Goal: Information Seeking & Learning: Find specific page/section

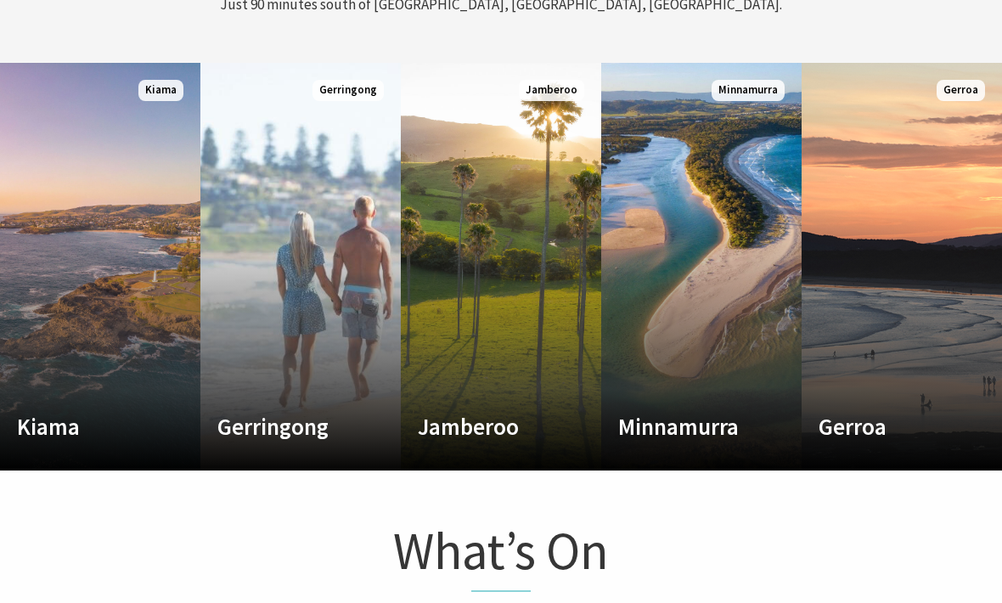
scroll to position [803, 0]
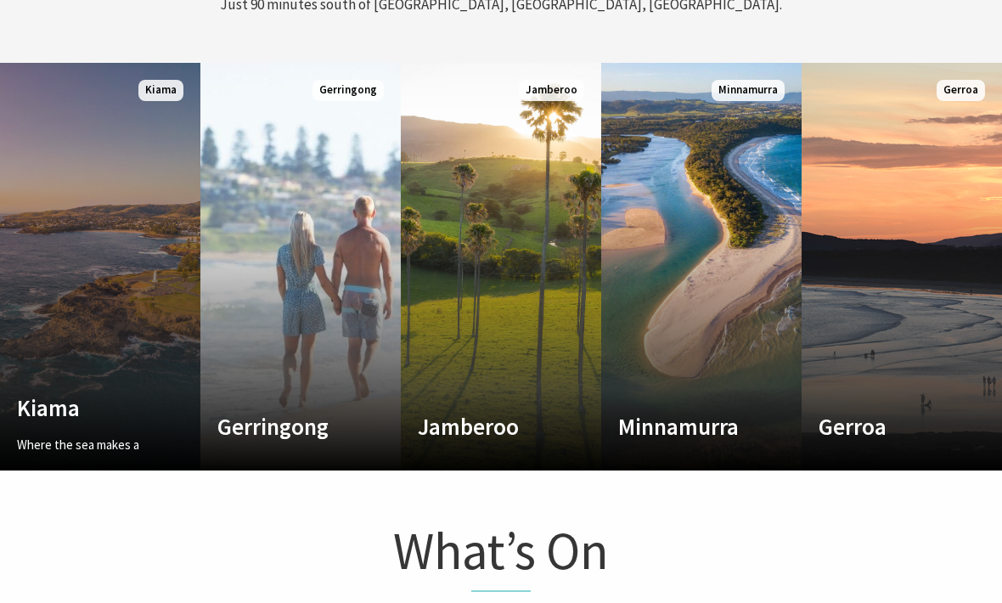
click at [99, 380] on link "Custom Image Used [GEOGRAPHIC_DATA] Where the sea makes a noise Read More [GEOG…" at bounding box center [100, 267] width 200 height 408
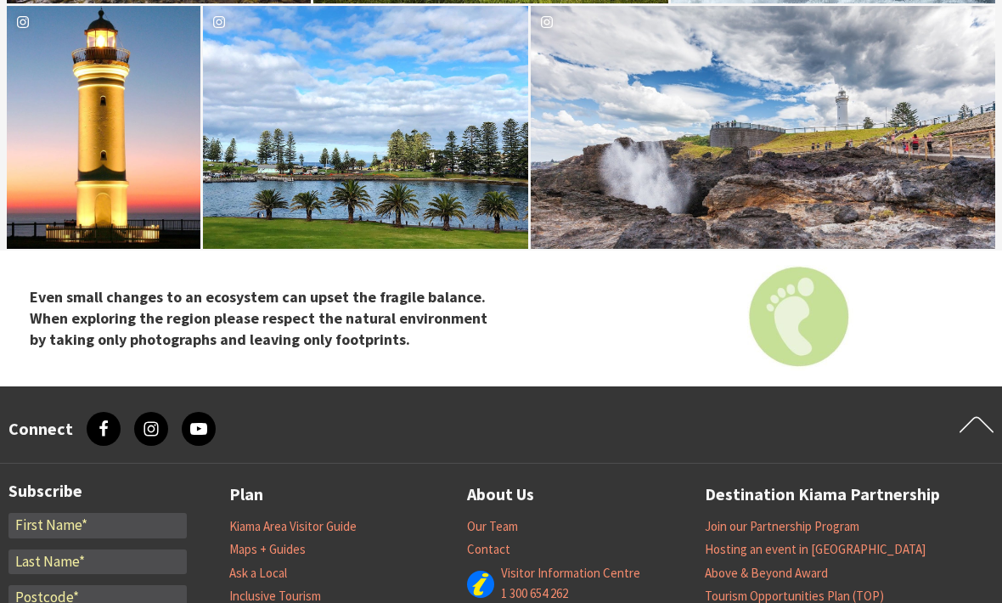
scroll to position [5883, 0]
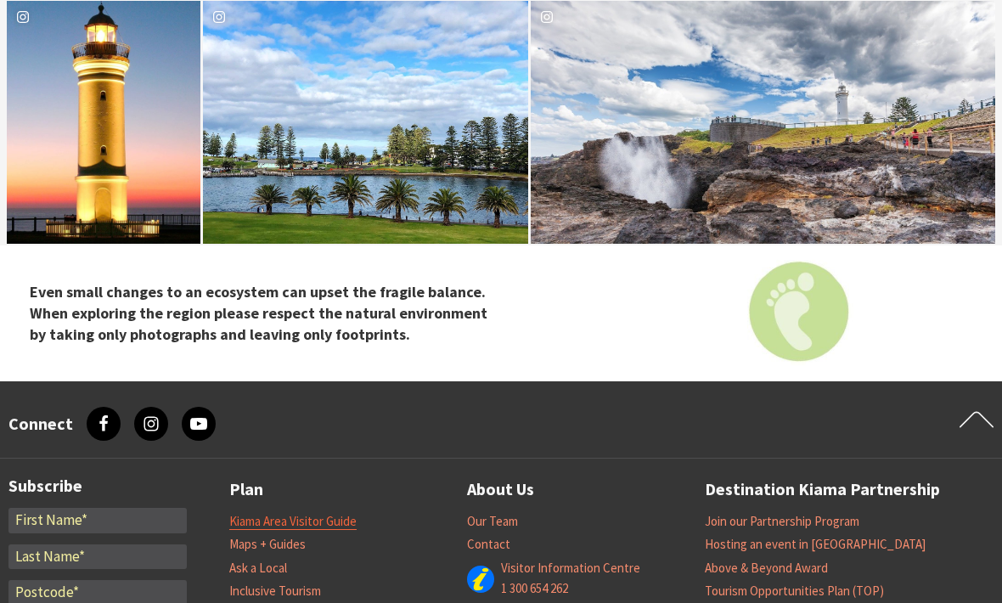
click at [343, 514] on link "Kiama Area Visitor Guide" at bounding box center [292, 522] width 127 height 17
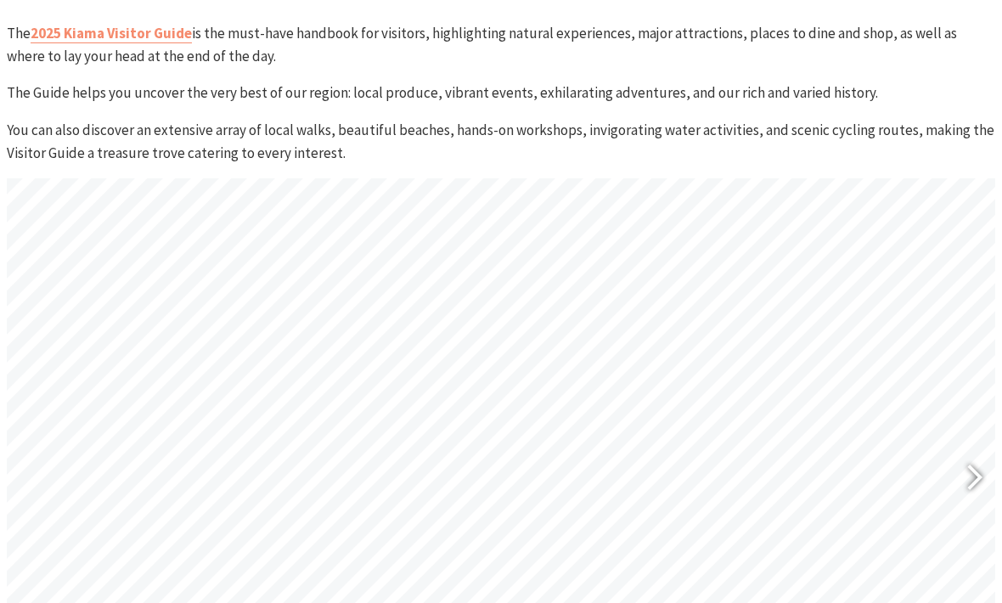
scroll to position [702, 0]
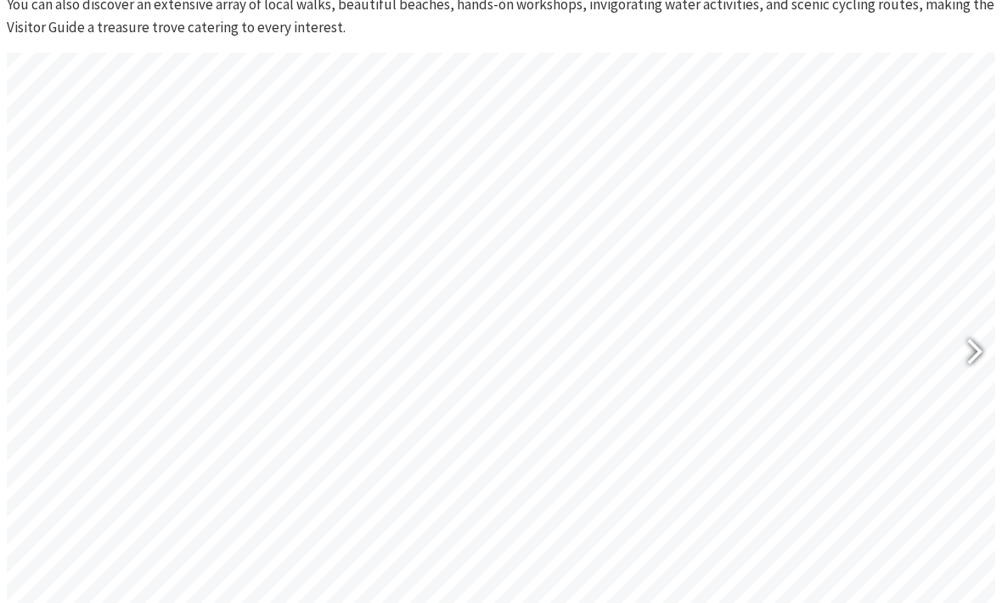
click at [988, 331] on div at bounding box center [974, 354] width 42 height 85
click at [991, 341] on div at bounding box center [974, 354] width 42 height 85
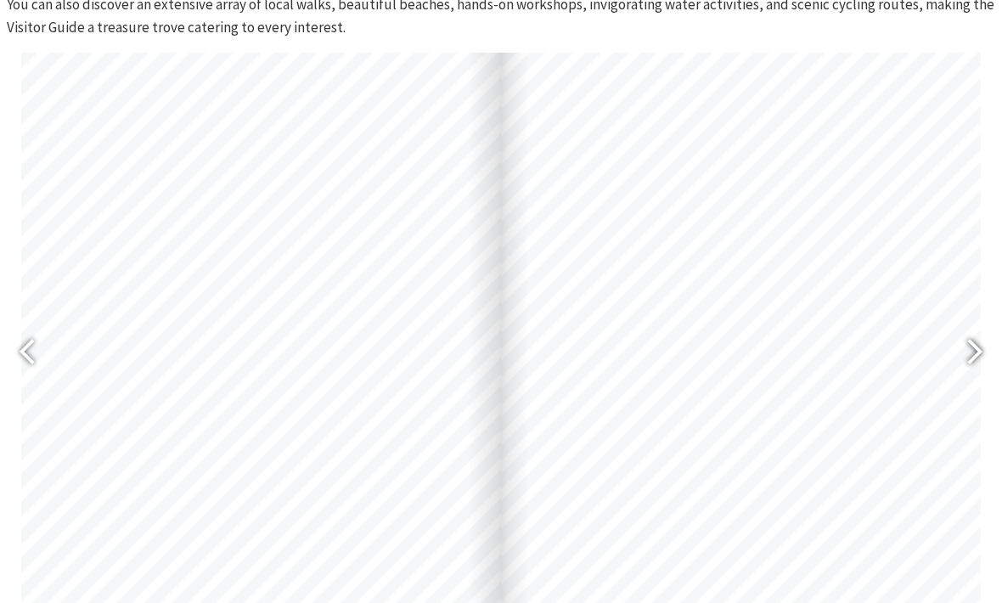
click at [983, 349] on div at bounding box center [967, 354] width 39 height 62
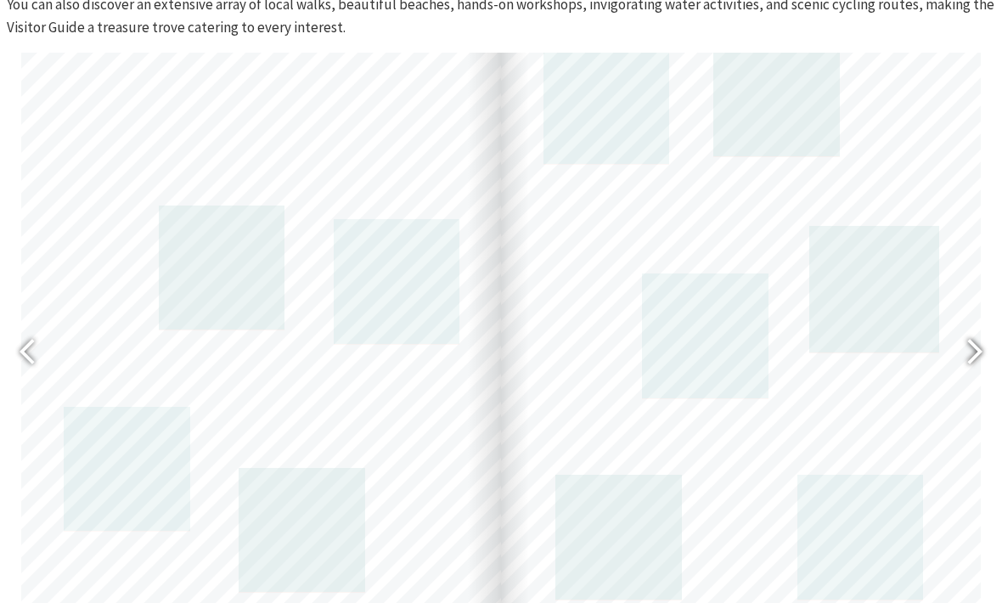
click at [975, 353] on div at bounding box center [967, 354] width 39 height 62
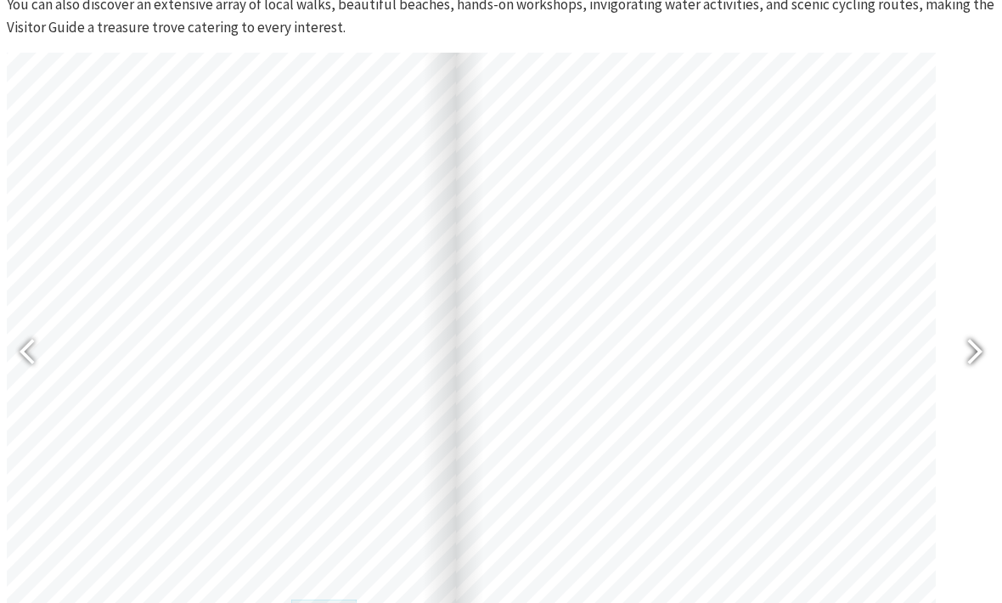
click at [973, 375] on div at bounding box center [967, 354] width 39 height 62
click at [983, 369] on div at bounding box center [967, 354] width 39 height 62
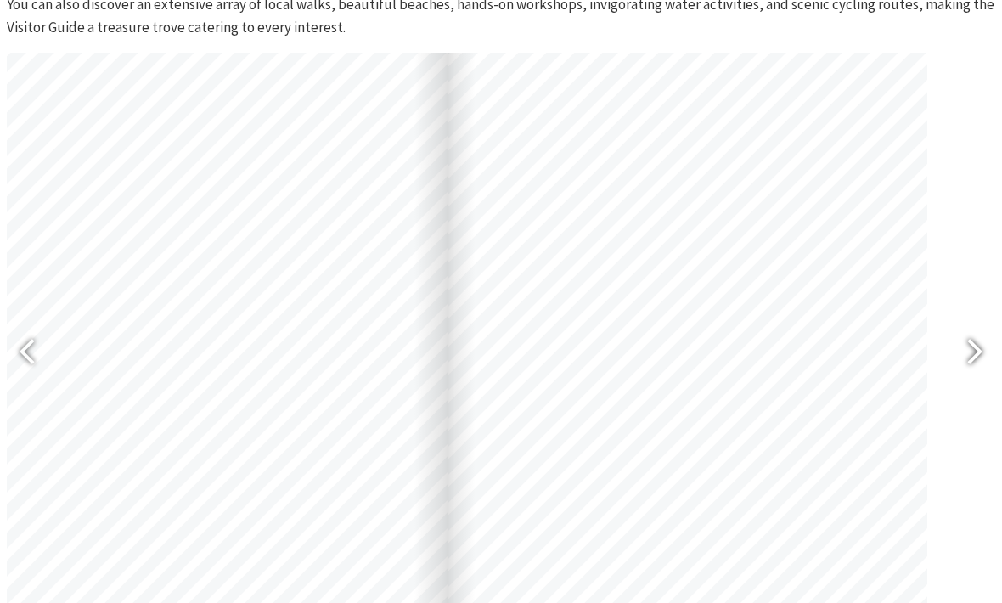
click at [971, 352] on div at bounding box center [967, 354] width 39 height 62
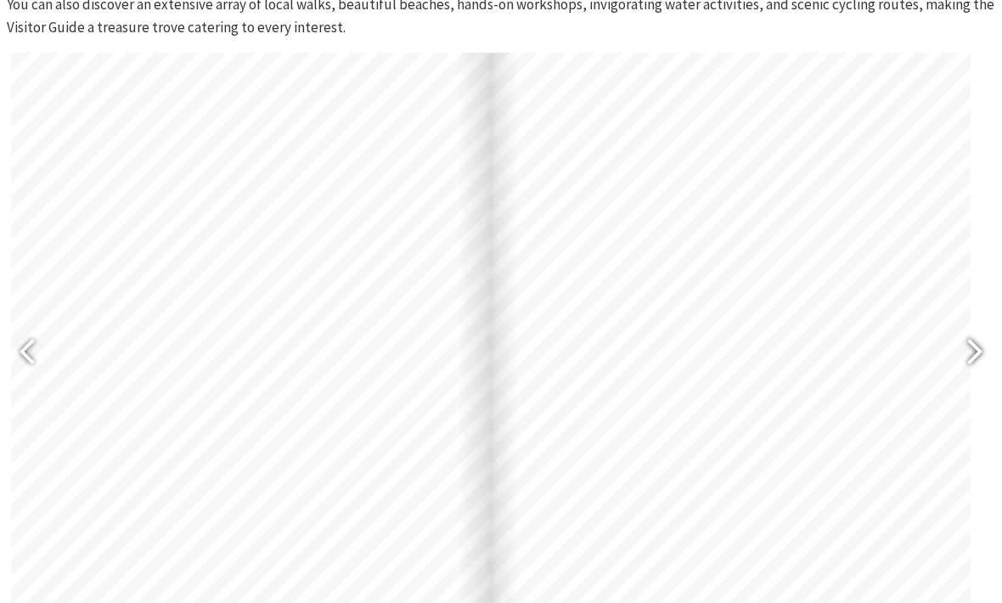
click at [977, 352] on div at bounding box center [967, 354] width 39 height 62
click at [39, 351] on div at bounding box center [34, 354] width 39 height 62
click at [13, 348] on div at bounding box center [28, 354] width 42 height 85
click at [11, 347] on div at bounding box center [28, 354] width 42 height 85
click at [20, 354] on div at bounding box center [34, 354] width 39 height 62
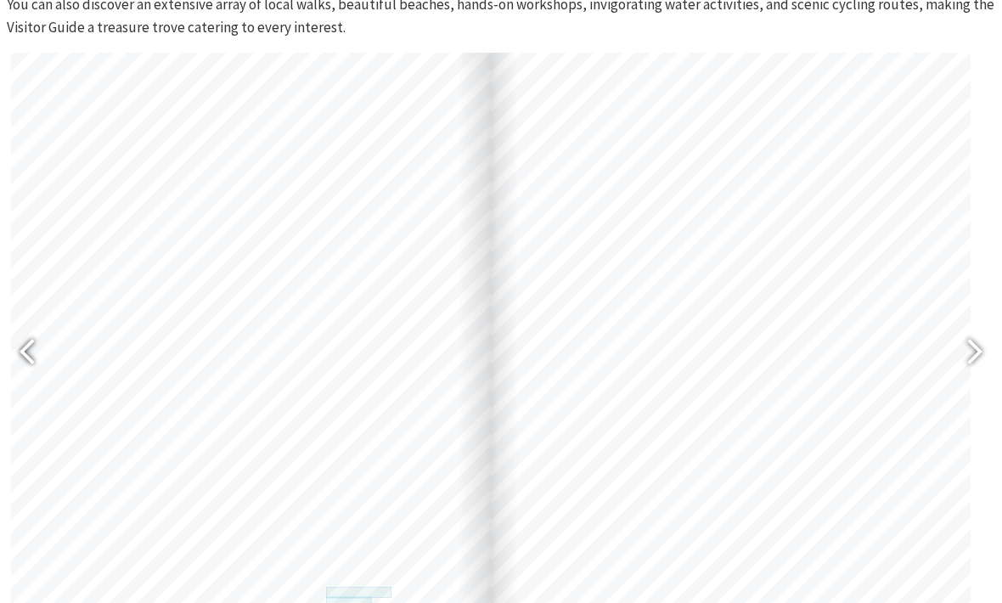
click at [35, 368] on div at bounding box center [34, 354] width 39 height 62
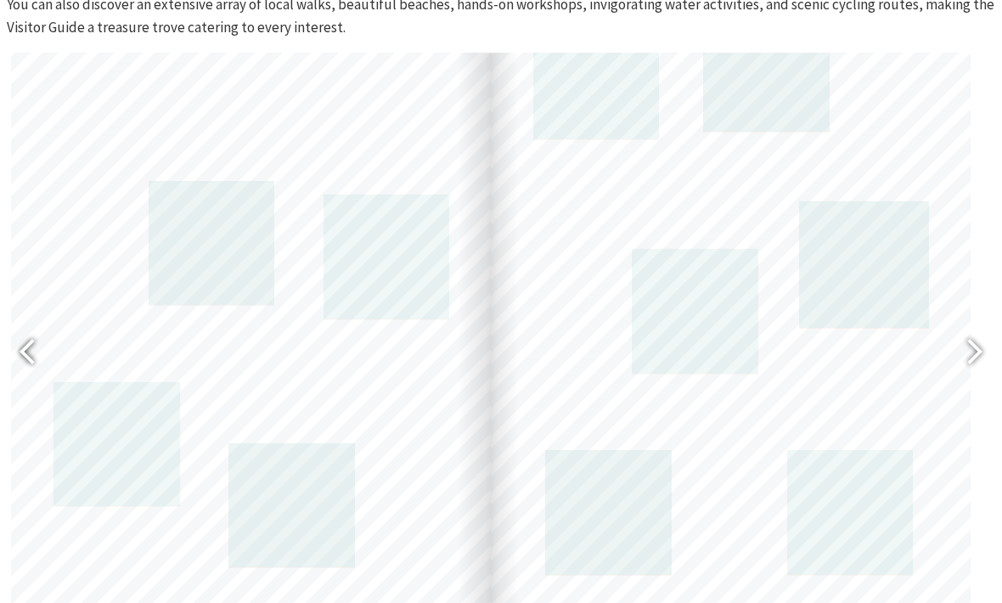
click at [34, 362] on div at bounding box center [34, 354] width 39 height 62
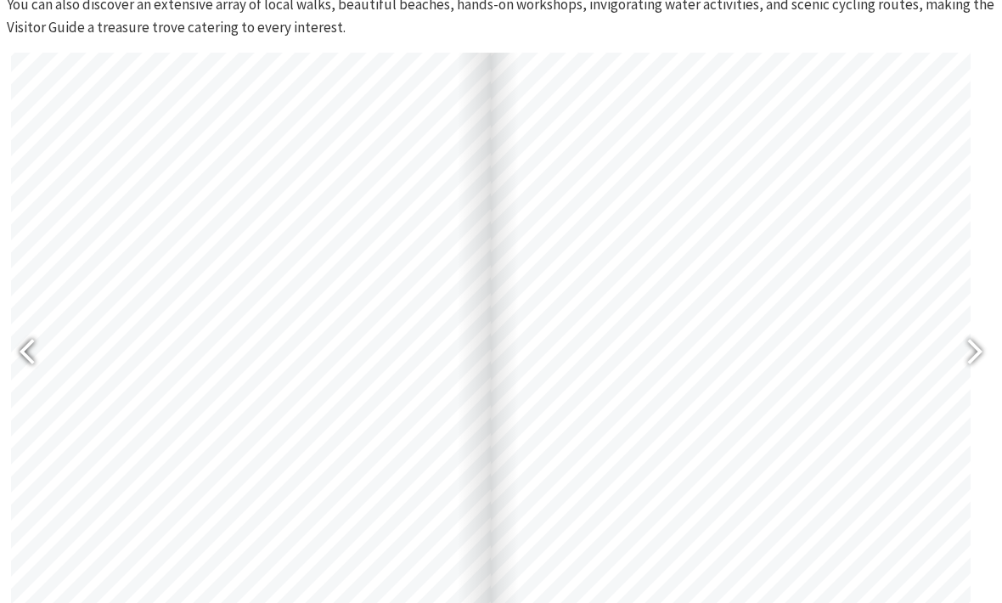
click at [28, 351] on div at bounding box center [34, 354] width 39 height 62
click at [31, 367] on div at bounding box center [34, 354] width 39 height 62
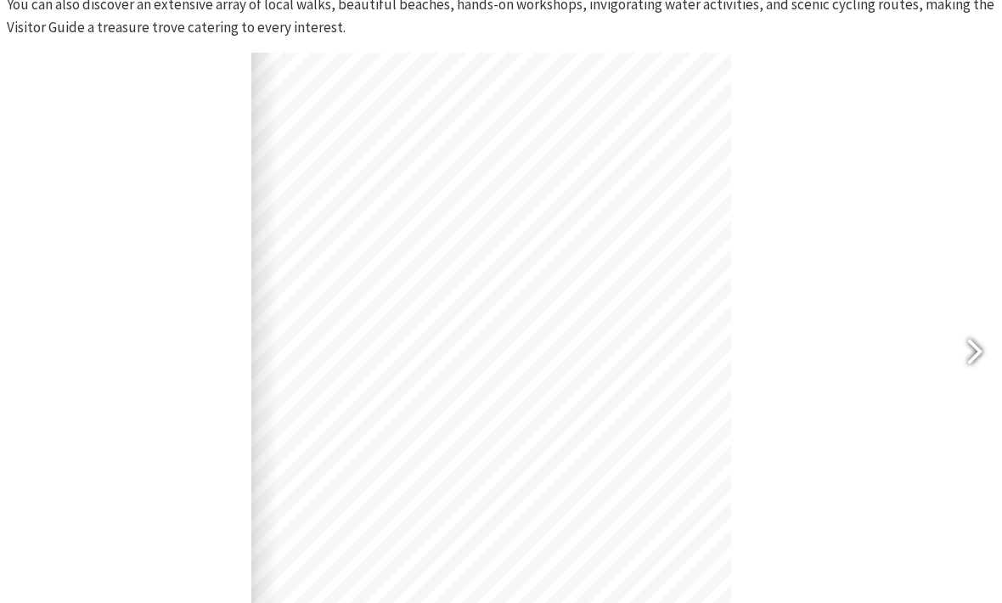
click at [968, 352] on div at bounding box center [967, 354] width 39 height 62
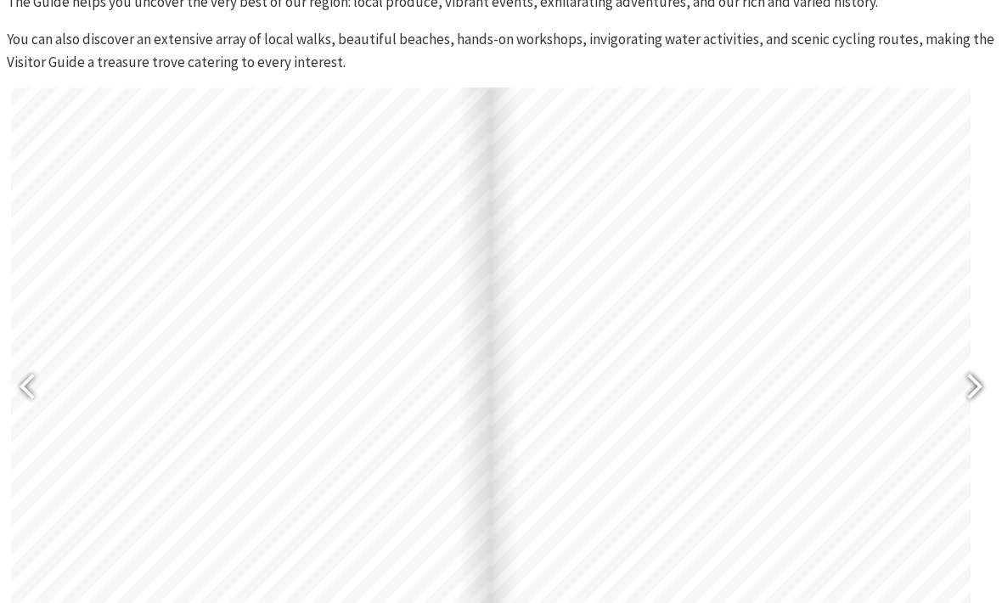
scroll to position [668, 0]
click at [976, 399] on div at bounding box center [967, 389] width 39 height 62
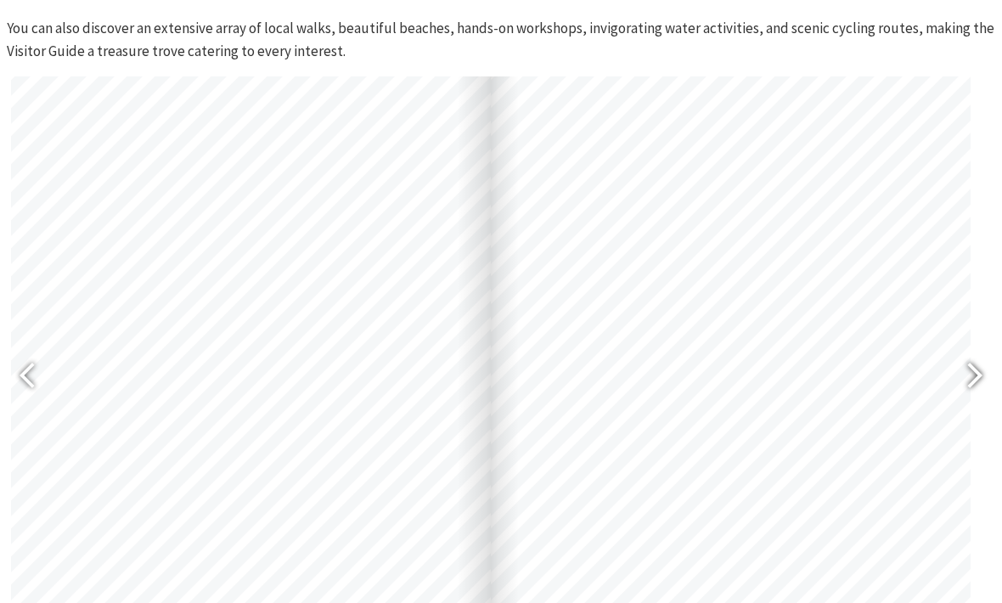
scroll to position [679, 0]
click at [977, 376] on div at bounding box center [967, 378] width 39 height 62
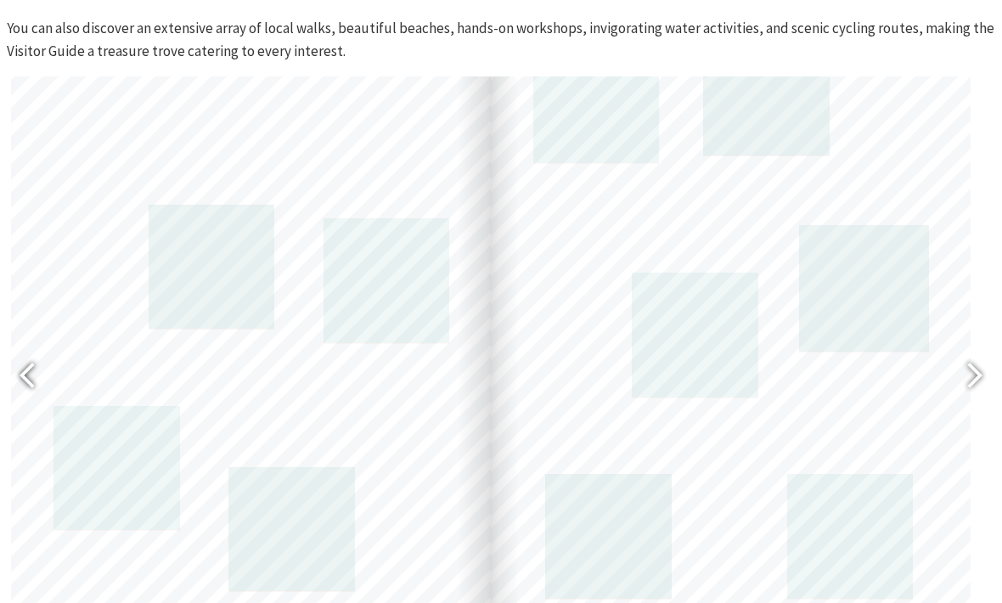
click at [41, 389] on div at bounding box center [34, 378] width 39 height 62
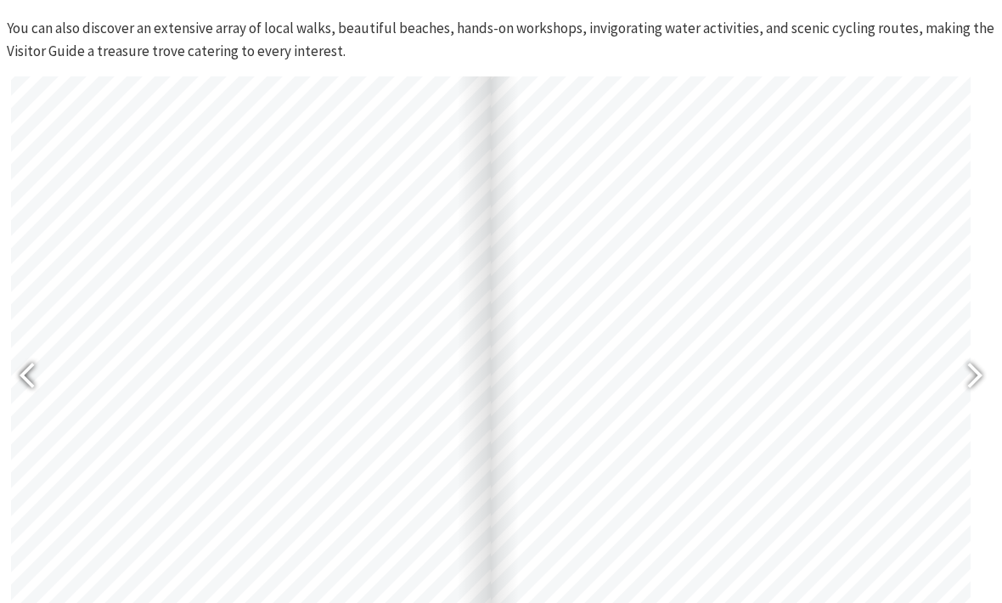
click at [31, 372] on div at bounding box center [34, 378] width 39 height 62
click at [717, 454] on div at bounding box center [731, 335] width 480 height 679
click at [978, 378] on div at bounding box center [967, 378] width 39 height 62
click at [978, 374] on div at bounding box center [967, 378] width 39 height 62
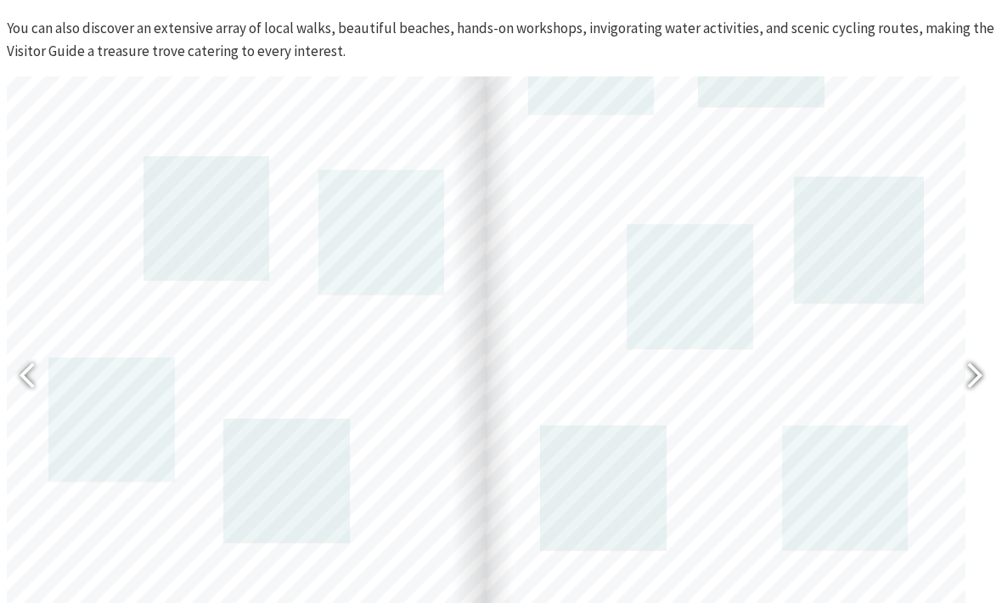
click at [975, 379] on div at bounding box center [967, 378] width 39 height 62
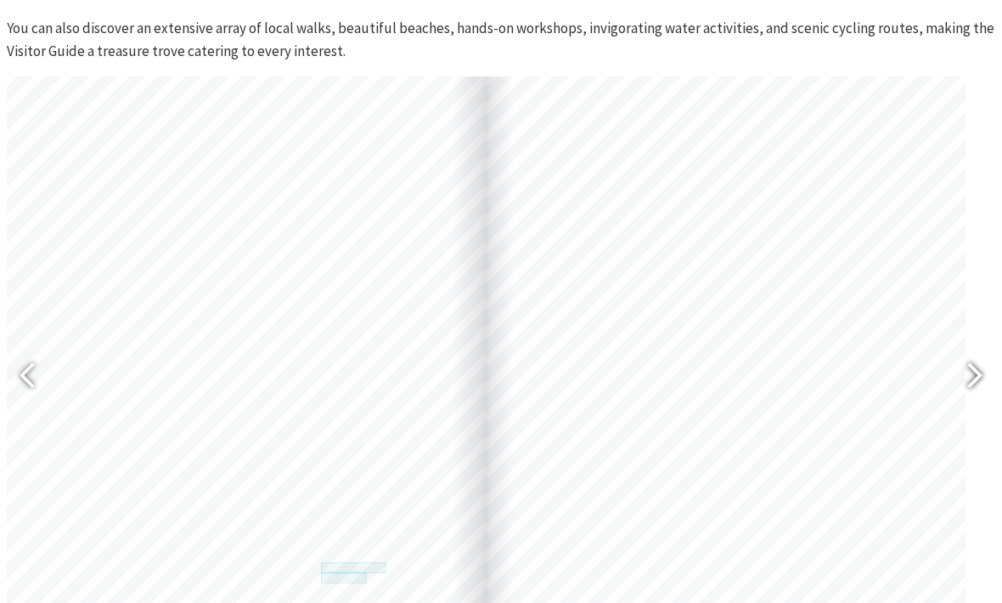
click at [978, 373] on div at bounding box center [967, 378] width 39 height 62
click at [978, 375] on div at bounding box center [967, 378] width 39 height 62
click at [993, 369] on div at bounding box center [974, 378] width 42 height 85
click at [976, 378] on div at bounding box center [967, 378] width 39 height 62
click at [39, 374] on div at bounding box center [34, 378] width 39 height 62
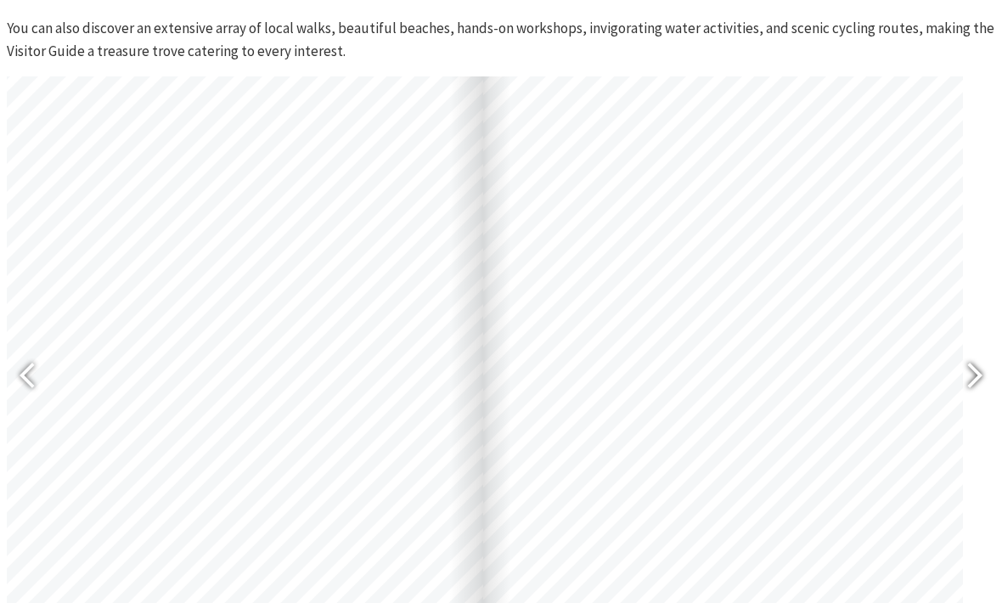
click at [982, 377] on div at bounding box center [967, 378] width 39 height 62
click at [975, 369] on div at bounding box center [967, 378] width 39 height 62
click at [978, 375] on div at bounding box center [967, 378] width 39 height 62
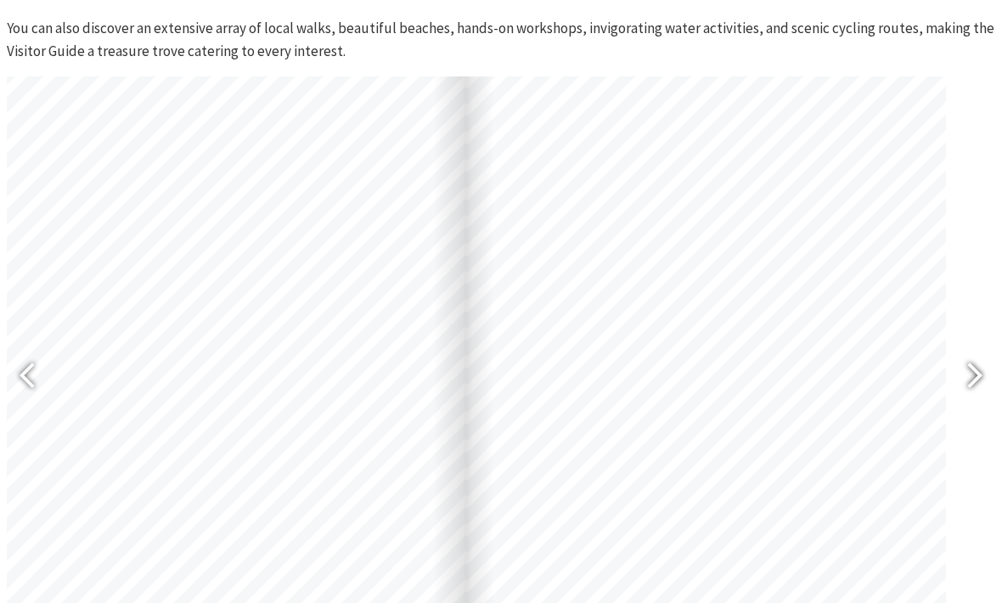
click at [979, 389] on div at bounding box center [967, 378] width 39 height 62
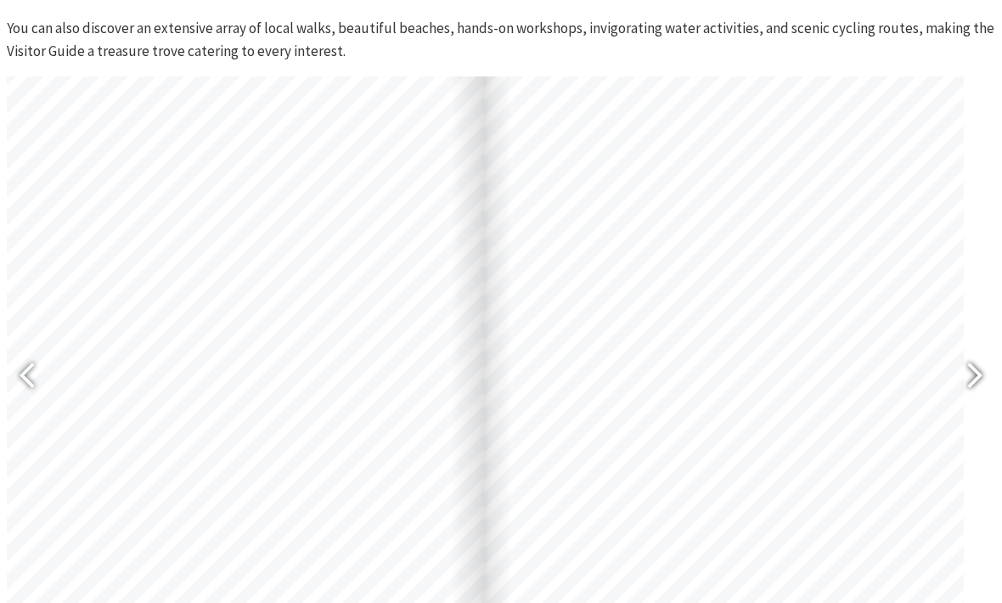
click at [967, 368] on div at bounding box center [967, 378] width 39 height 62
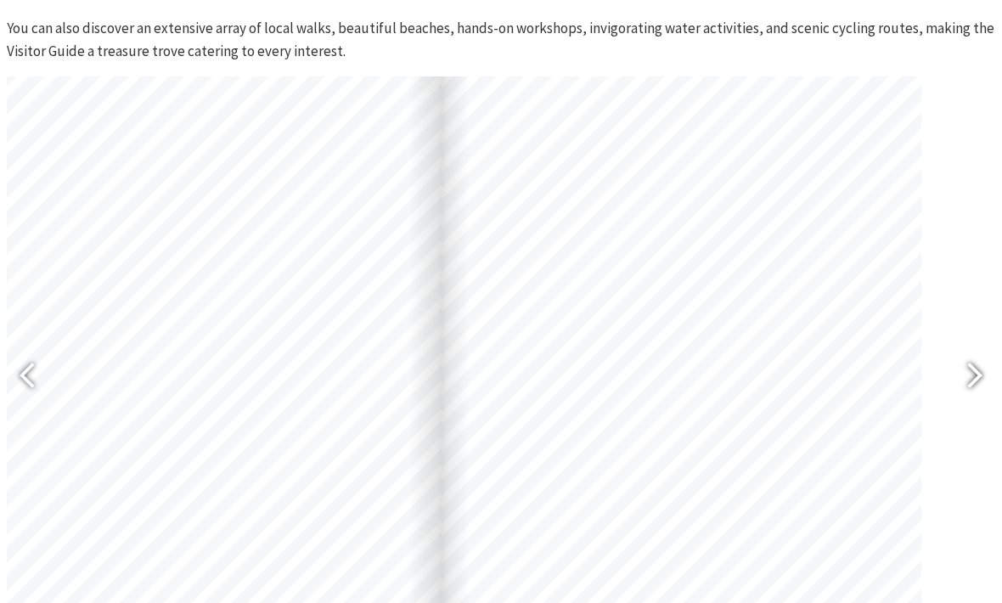
click at [973, 382] on div at bounding box center [967, 378] width 39 height 62
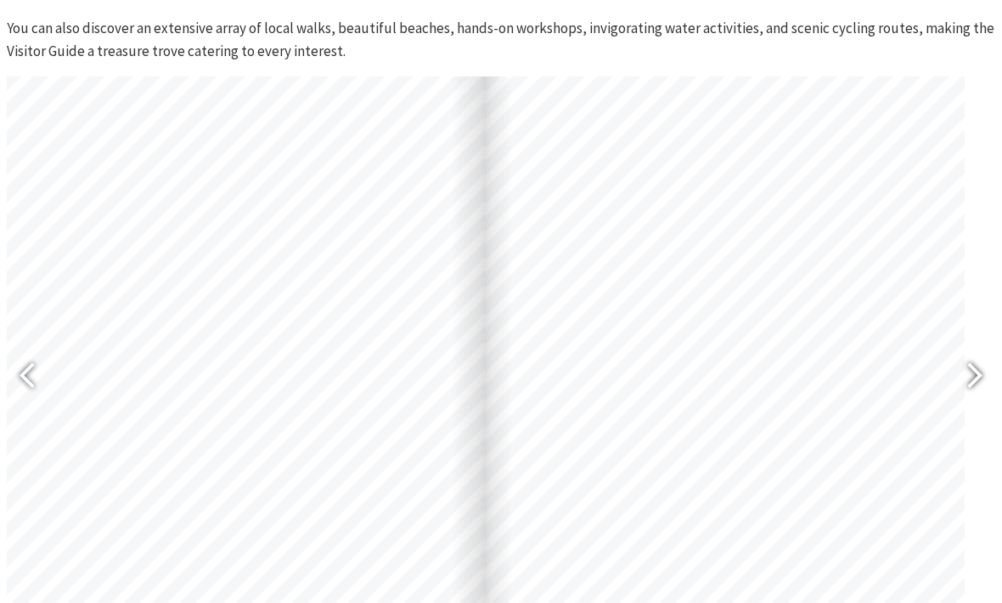
click at [967, 364] on div at bounding box center [967, 378] width 39 height 62
click at [961, 369] on div at bounding box center [967, 378] width 39 height 62
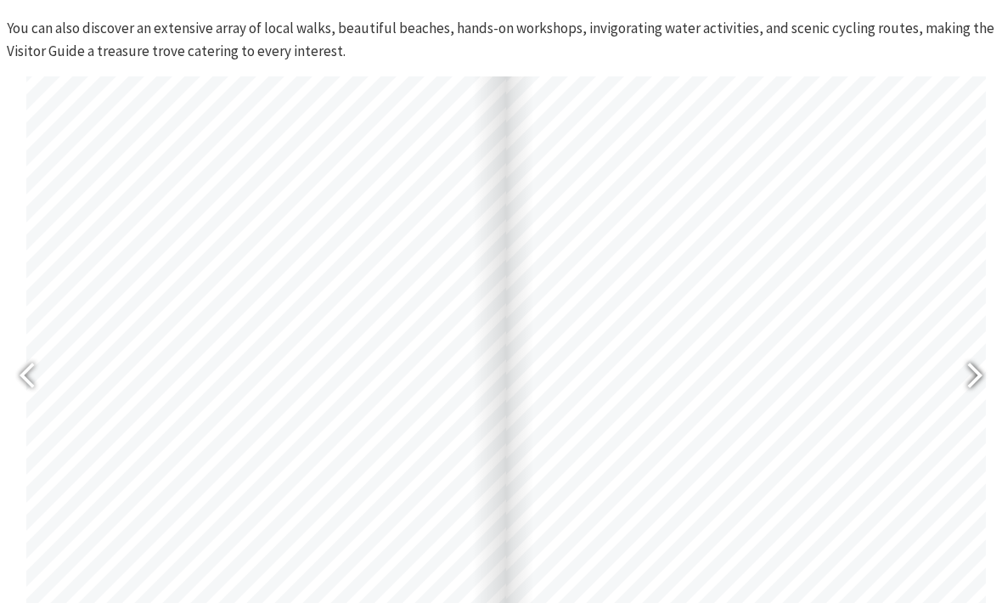
click at [966, 372] on div at bounding box center [967, 378] width 39 height 62
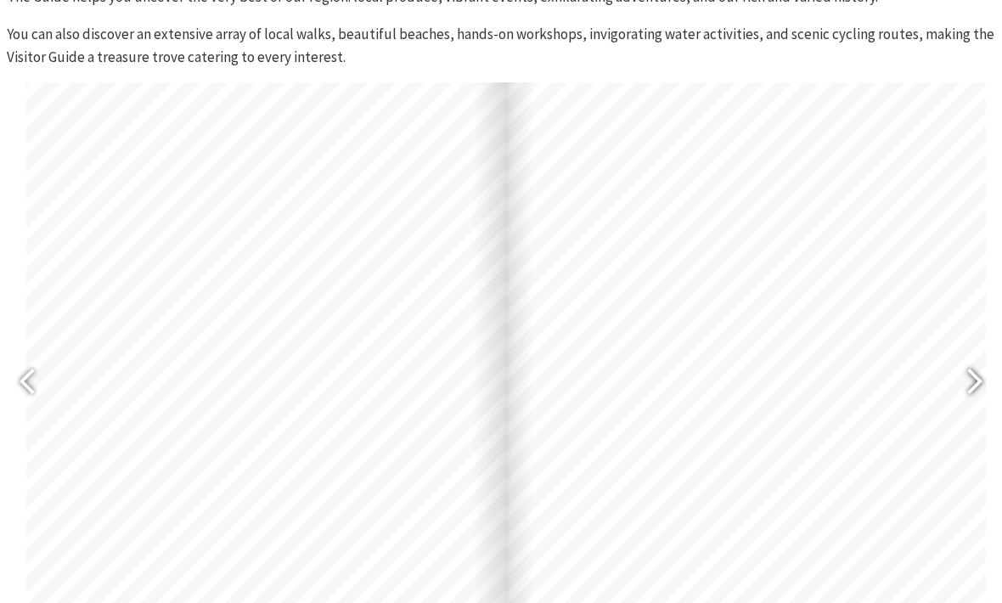
scroll to position [672, 0]
click at [972, 380] on div at bounding box center [967, 384] width 39 height 62
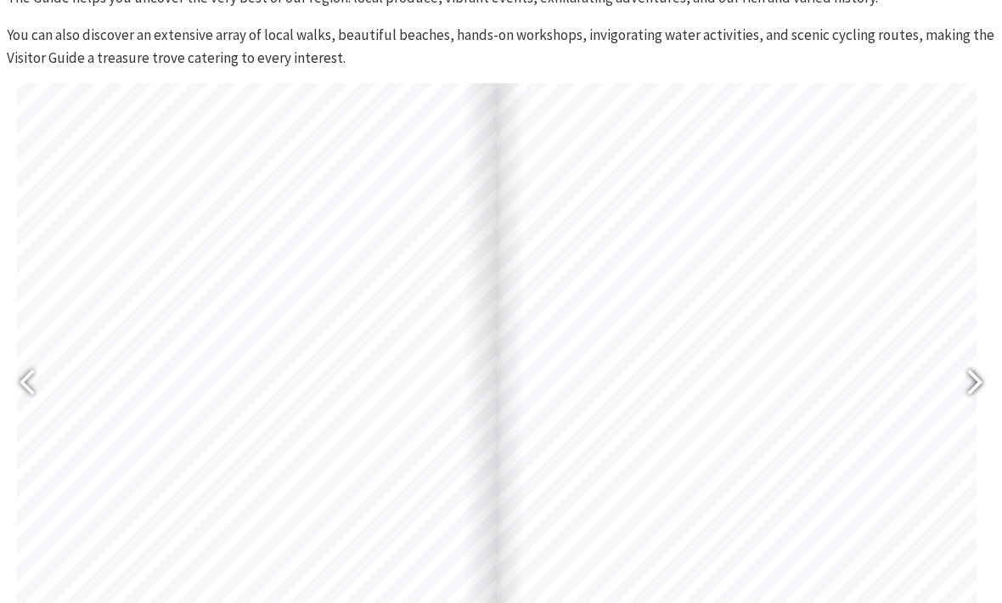
click at [969, 376] on div at bounding box center [967, 384] width 39 height 62
type input "37"
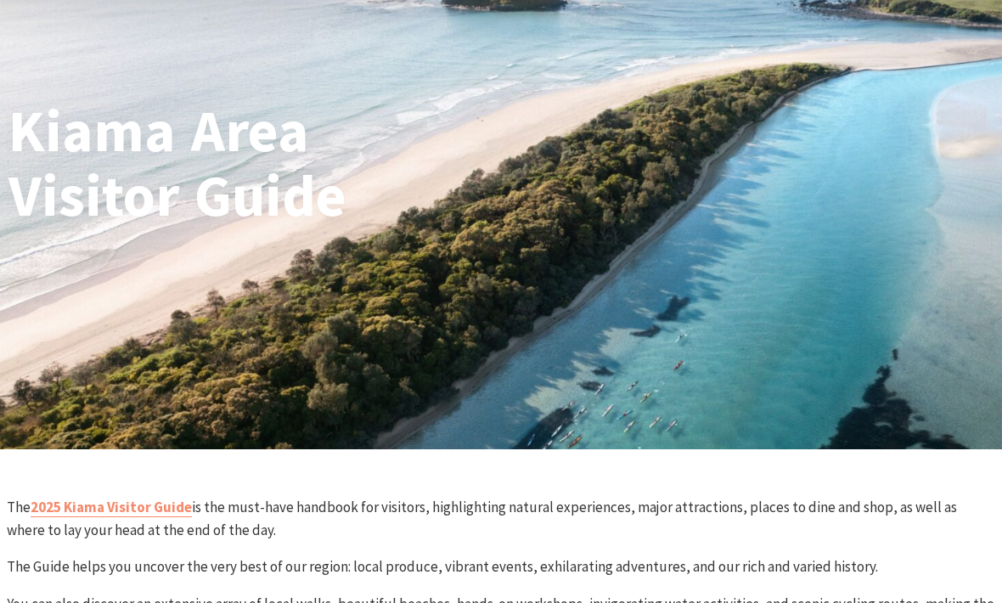
scroll to position [0, 0]
